Goal: Task Accomplishment & Management: Manage account settings

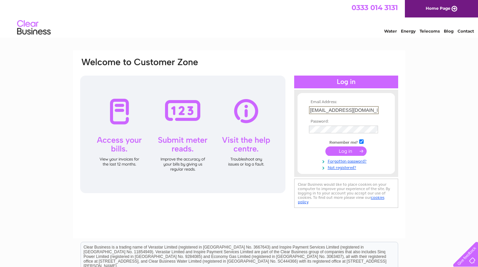
type input "[EMAIL_ADDRESS][DOMAIN_NAME]"
click at [345, 159] on link "Forgotten password?" at bounding box center [347, 160] width 76 height 6
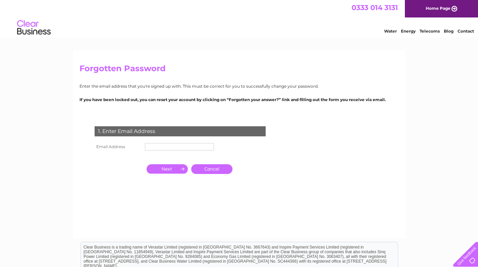
click at [200, 144] on input "text" at bounding box center [179, 146] width 69 height 7
click at [200, 144] on input "text" at bounding box center [180, 147] width 70 height 8
type input "[EMAIL_ADDRESS][DOMAIN_NAME]"
click at [170, 165] on input "button" at bounding box center [167, 168] width 41 height 9
click at [0, 0] on td "2. Security Check and New Password" at bounding box center [0, 0] width 0 height 0
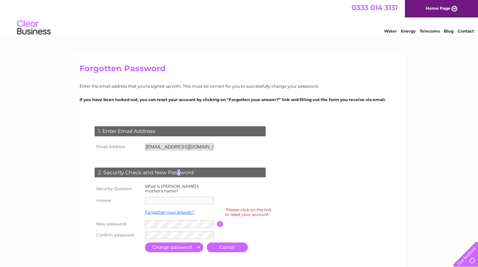
scroll to position [56, 0]
